Goal: Task Accomplishment & Management: Complete application form

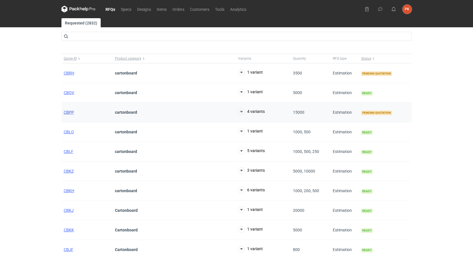
click at [66, 111] on span "CBPP" at bounding box center [69, 112] width 10 height 5
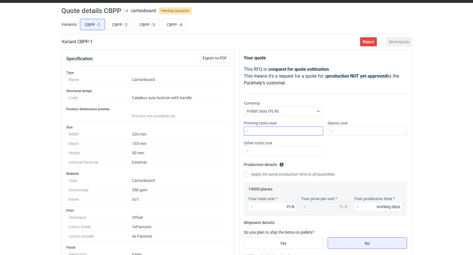
scroll to position [29, 0]
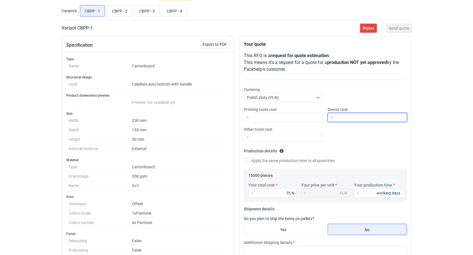
click at [350, 113] on input "Diecut cost" at bounding box center [367, 117] width 79 height 9
type input "1740"
click at [266, 193] on input "Your total cost" at bounding box center [272, 193] width 48 height 9
type input "46320"
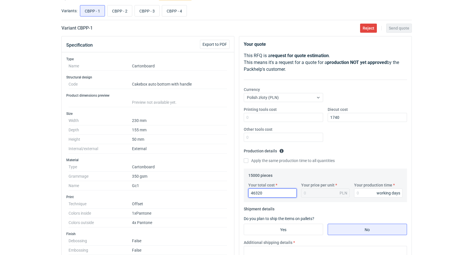
type input "3.09"
type input "46320"
click at [373, 195] on input "Your production time" at bounding box center [378, 193] width 48 height 9
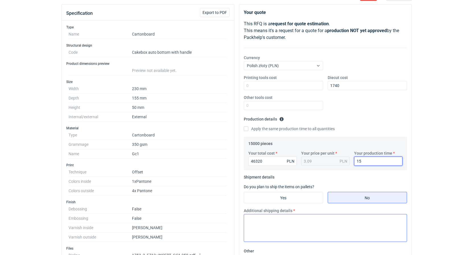
scroll to position [87, 0]
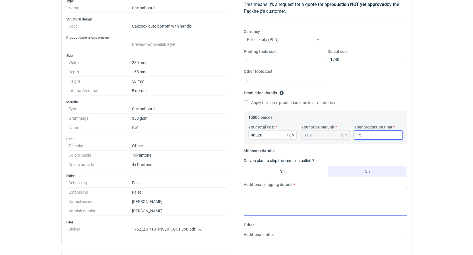
type input "15"
click at [287, 198] on textarea "Additional shipping details" at bounding box center [325, 202] width 163 height 28
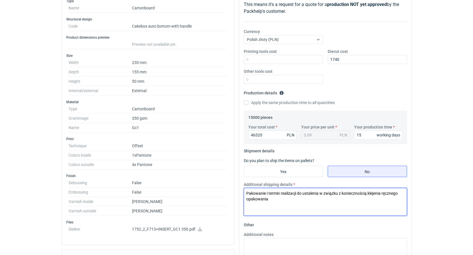
drag, startPoint x: 292, startPoint y: 198, endPoint x: 83, endPoint y: 152, distance: 213.6
click at [244, 188] on textarea "Pakowanie i termin realizacji do ustalenia w związku z koniecznością klejenia r…" at bounding box center [325, 202] width 163 height 28
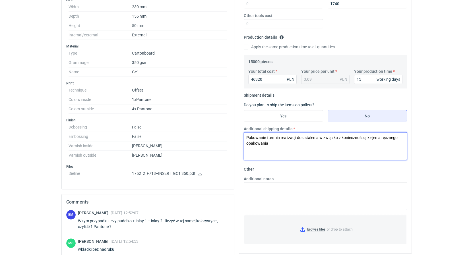
scroll to position [145, 0]
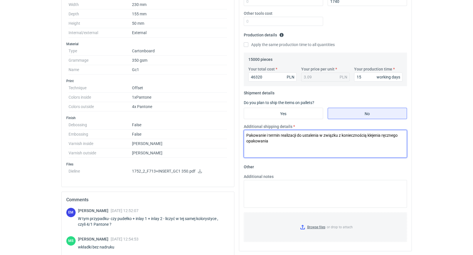
type textarea "Pakowanie i termin realizacji do ustalenia w związku z koniecznością klejenia r…"
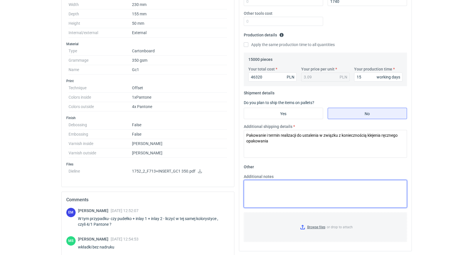
click at [274, 187] on textarea "Additional notes" at bounding box center [325, 194] width 163 height 28
type textarea "KO 3594/2025"
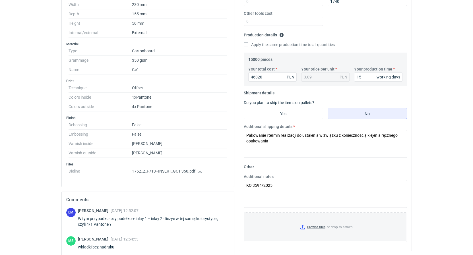
click at [401, 162] on div "Additional shipping details Pakowanie i termin realizacji do ustalenia w związk…" at bounding box center [325, 143] width 168 height 39
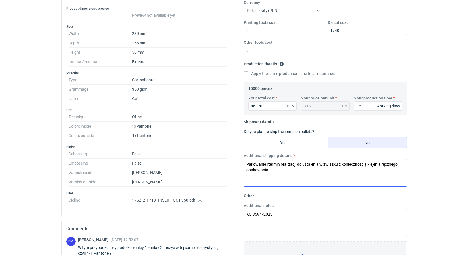
scroll to position [0, 0]
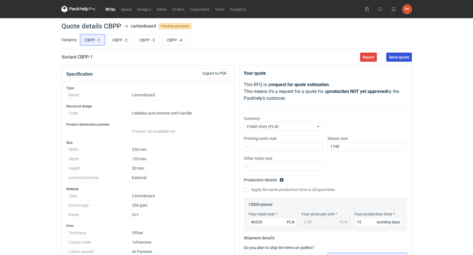
click at [396, 55] on span "Send quote" at bounding box center [399, 57] width 20 height 4
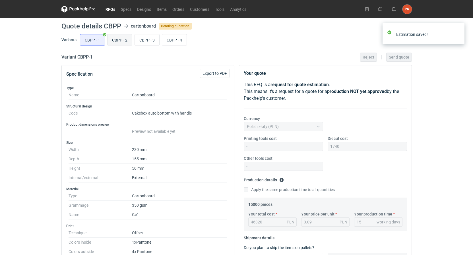
click at [125, 40] on input "CBPP - 2" at bounding box center [119, 39] width 24 height 11
radio input "true"
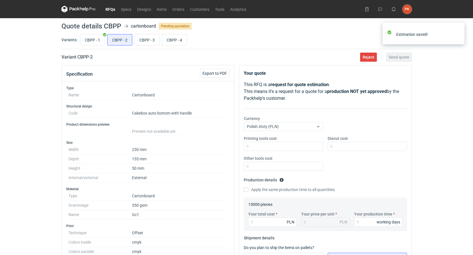
click at [337, 142] on div "Diecut cost" at bounding box center [367, 143] width 84 height 15
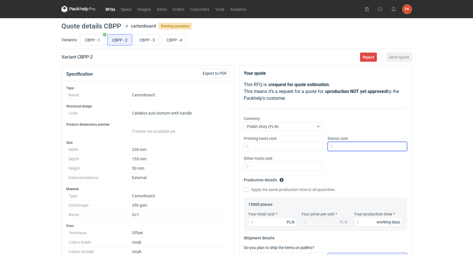
click at [337, 142] on input "Diecut cost" at bounding box center [367, 146] width 79 height 9
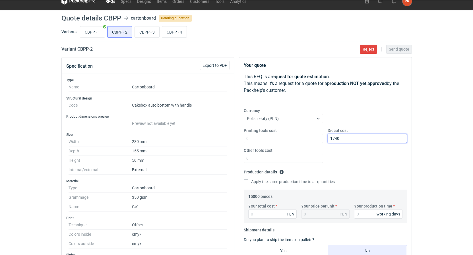
scroll to position [29, 0]
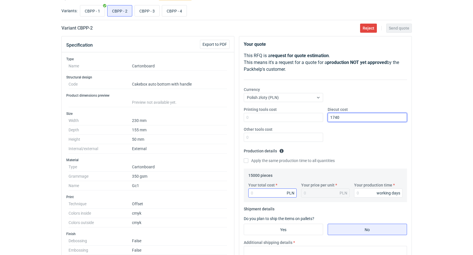
type input "1740"
click at [249, 197] on input "Your total cost" at bounding box center [272, 193] width 48 height 9
type input "43440"
type input "2.9"
type input "43440"
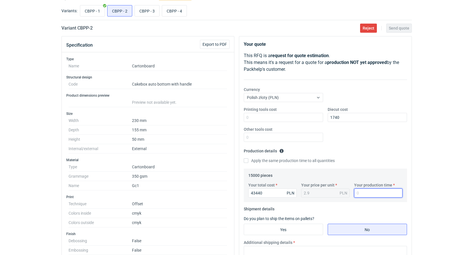
click at [363, 190] on input "Your production time" at bounding box center [378, 193] width 48 height 9
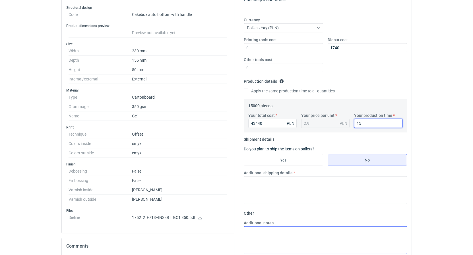
scroll to position [145, 0]
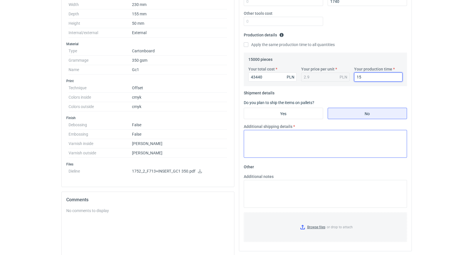
type input "15"
click at [261, 152] on textarea "Additional shipping details" at bounding box center [325, 144] width 163 height 28
paste textarea "Pakowanie i termin realizacji do ustalenia w związku z koniecznością klejenia r…"
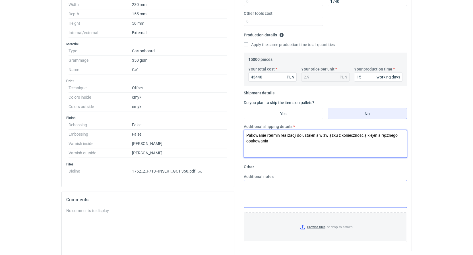
type textarea "Pakowanie i termin realizacji do ustalenia w związku z koniecznością klejenia r…"
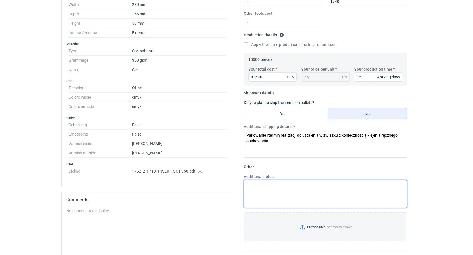
click at [270, 190] on textarea "Additional notes" at bounding box center [325, 194] width 163 height 28
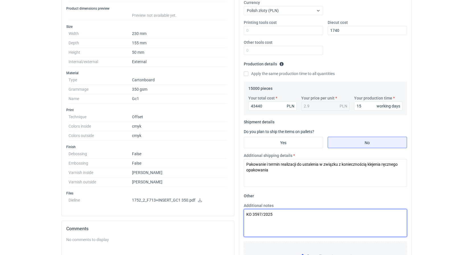
scroll to position [87, 0]
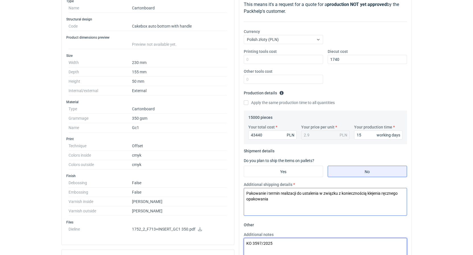
type textarea "KO 3597/2025"
click at [199, 228] on icon at bounding box center [200, 229] width 5 height 4
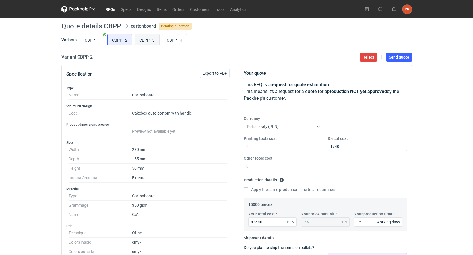
click at [148, 44] on input "CBPP - 3" at bounding box center [147, 39] width 24 height 11
radio input "true"
click at [129, 40] on input "CBPP - 2" at bounding box center [119, 39] width 24 height 11
radio input "true"
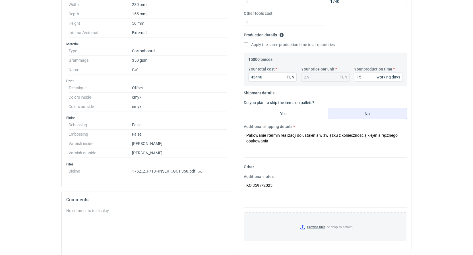
scroll to position [29, 0]
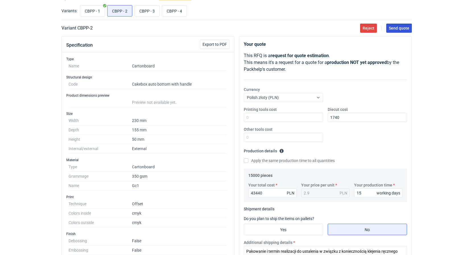
click at [400, 31] on button "Send quote" at bounding box center [399, 28] width 26 height 9
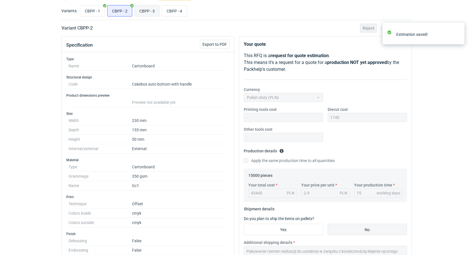
click at [143, 8] on input "CBPP - 3" at bounding box center [147, 10] width 24 height 11
radio input "true"
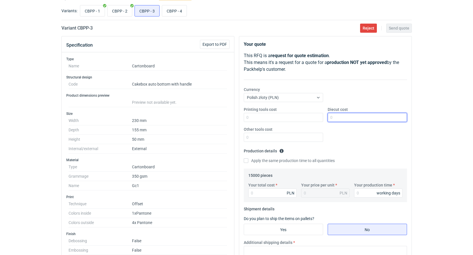
click at [345, 118] on input "Diecut cost" at bounding box center [367, 117] width 79 height 9
type input "1040"
click at [122, 17] on div "CBPP - 1 CBPP - 2 CBPP - 3 CBPP - 4" at bounding box center [245, 11] width 333 height 14
click at [124, 11] on input "CBPP - 2" at bounding box center [119, 10] width 24 height 11
radio input "true"
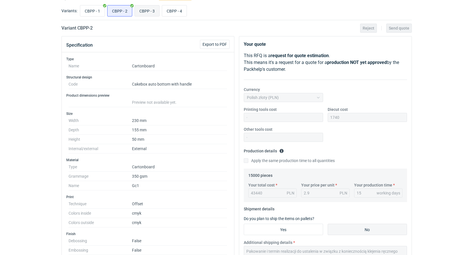
click at [140, 10] on input "CBPP - 3" at bounding box center [147, 10] width 24 height 11
radio input "true"
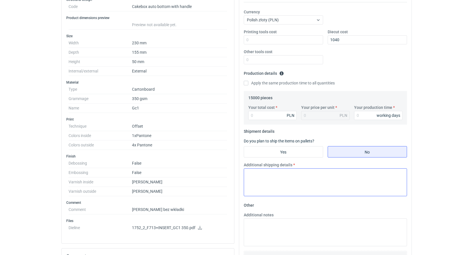
scroll to position [116, 0]
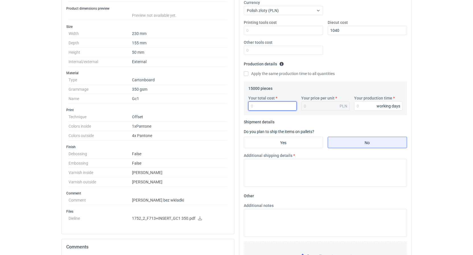
click at [267, 108] on input "Your total cost" at bounding box center [272, 106] width 48 height 9
type input "39690"
type input "2.65"
type input "39690"
click at [363, 105] on input "Your production time" at bounding box center [378, 106] width 48 height 9
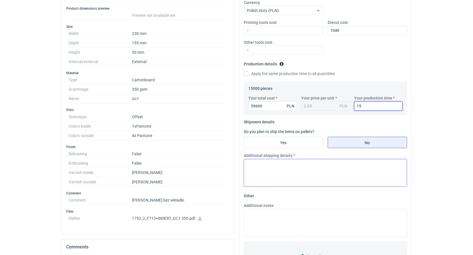
type input "15"
drag, startPoint x: 285, startPoint y: 171, endPoint x: 280, endPoint y: 189, distance: 18.5
click at [285, 172] on textarea "Additional shipping details" at bounding box center [325, 173] width 163 height 28
paste textarea "Pakowanie i termin realizacji do ustalenia w związku z koniecznością klejenia r…"
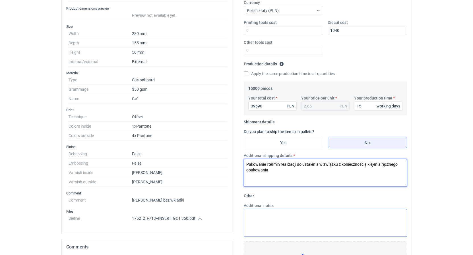
type textarea "Pakowanie i termin realizacji do ustalenia w związku z koniecznością klejenia r…"
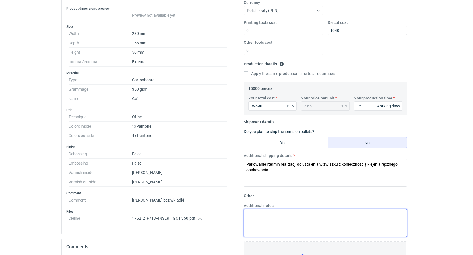
click at [279, 219] on textarea "Additional notes" at bounding box center [325, 223] width 163 height 28
type textarea "KO 3595/2025"
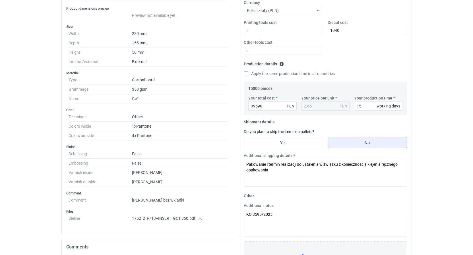
click at [450, 55] on div "RFQs Specs Designs Items Orders Customers Tools Analytics PK [PERSON_NAME] [PER…" at bounding box center [236, 11] width 473 height 255
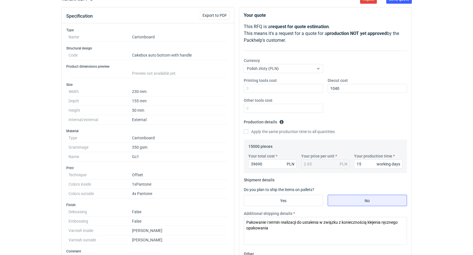
scroll to position [29, 0]
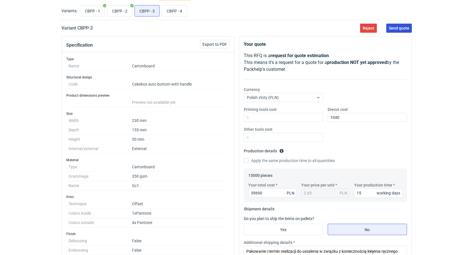
click at [396, 26] on span "Send quote" at bounding box center [399, 28] width 20 height 4
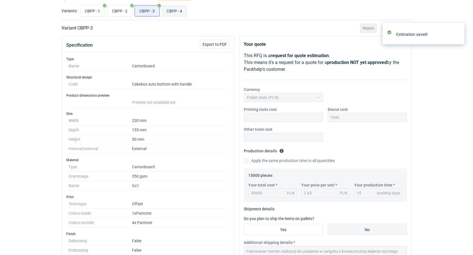
click at [182, 12] on input "CBPP - 4" at bounding box center [174, 10] width 24 height 11
radio input "true"
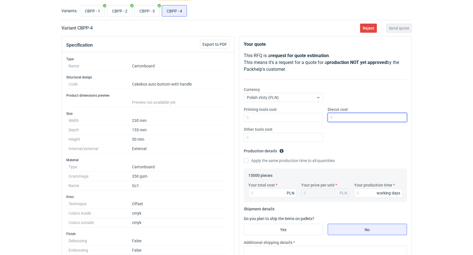
click at [331, 117] on input "Diecut cost" at bounding box center [367, 117] width 79 height 9
type input "1040"
click at [264, 193] on input "Your total cost" at bounding box center [272, 193] width 48 height 9
type input "36780"
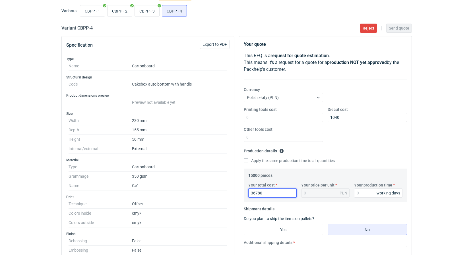
type input "2.45"
type input "36780"
click at [372, 191] on input "Your production time" at bounding box center [378, 193] width 48 height 9
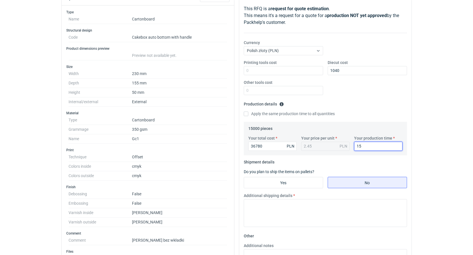
scroll to position [116, 0]
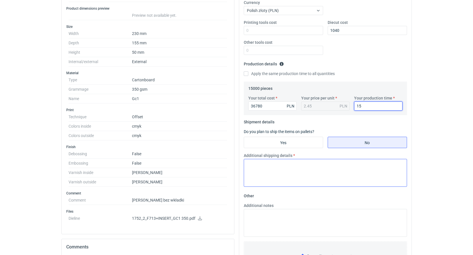
type input "15"
click at [288, 165] on textarea "Additional shipping details" at bounding box center [325, 173] width 163 height 28
paste textarea "Pakowanie i termin realizacji do ustalenia w związku z koniecznością klejenia r…"
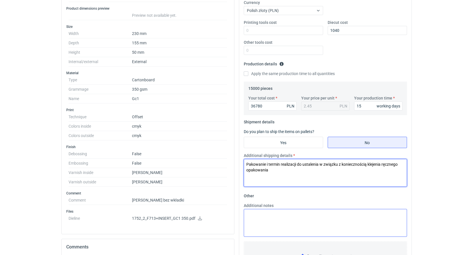
type textarea "Pakowanie i termin realizacji do ustalenia w związku z koniecznością klejenia r…"
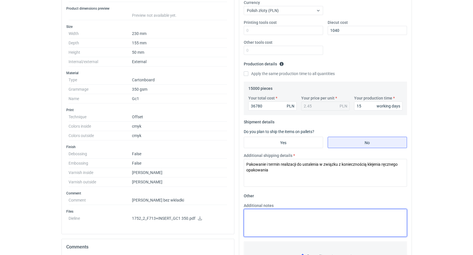
click at [283, 221] on textarea "Additional notes" at bounding box center [325, 223] width 163 height 28
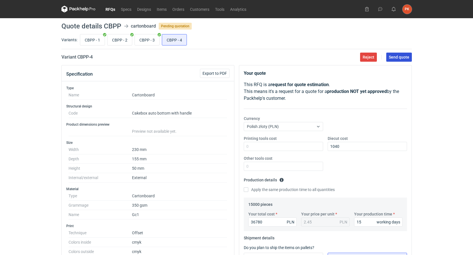
type textarea "KO 3596/2025"
click at [398, 60] on button "Send quote" at bounding box center [399, 57] width 26 height 9
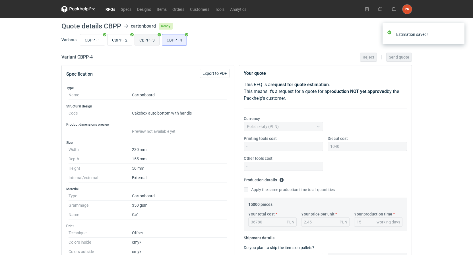
click at [149, 42] on input "CBPP - 3" at bounding box center [147, 39] width 24 height 11
radio input "true"
click at [176, 40] on input "CBPP - 4" at bounding box center [174, 39] width 24 height 11
radio input "true"
click at [118, 39] on input "CBPP - 2" at bounding box center [119, 39] width 24 height 11
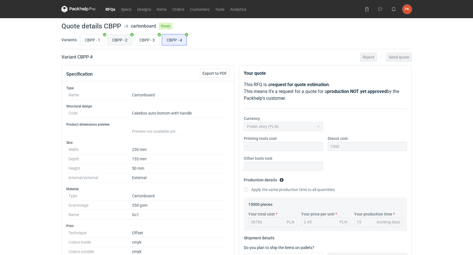
radio input "true"
click at [96, 41] on input "CBPP - 1" at bounding box center [92, 39] width 24 height 11
radio input "true"
click at [173, 40] on input "CBPP - 4" at bounding box center [174, 39] width 24 height 11
radio input "true"
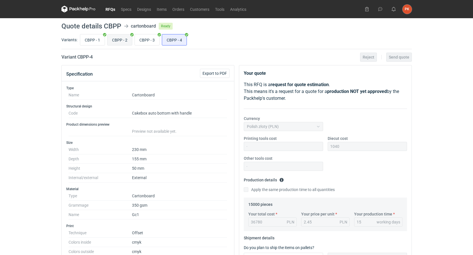
drag, startPoint x: 115, startPoint y: 43, endPoint x: 168, endPoint y: 22, distance: 57.1
click at [116, 43] on input "CBPP - 2" at bounding box center [119, 39] width 24 height 11
radio input "true"
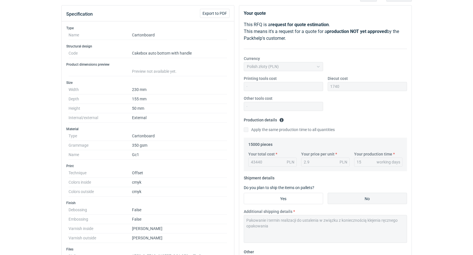
scroll to position [29, 0]
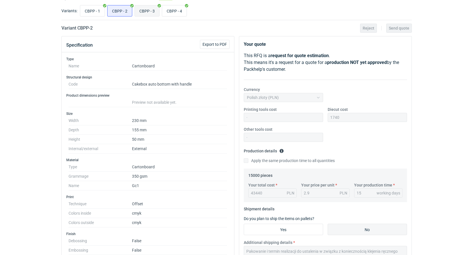
click at [150, 9] on input "CBPP - 3" at bounding box center [147, 10] width 24 height 11
radio input "true"
click at [166, 10] on input "CBPP - 4" at bounding box center [174, 10] width 24 height 11
radio input "true"
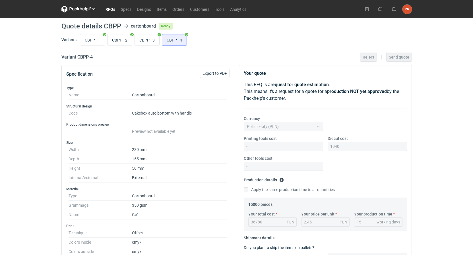
click at [111, 8] on link "RFQs" at bounding box center [110, 9] width 15 height 7
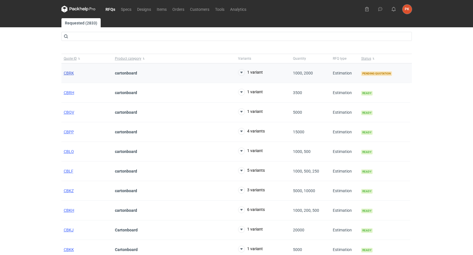
click at [73, 73] on span "CBRK" at bounding box center [69, 73] width 10 height 5
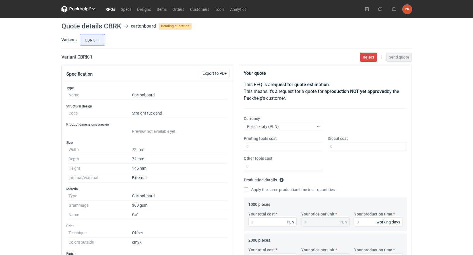
click at [110, 7] on link "RFQs" at bounding box center [110, 9] width 15 height 7
